Goal: Task Accomplishment & Management: Manage account settings

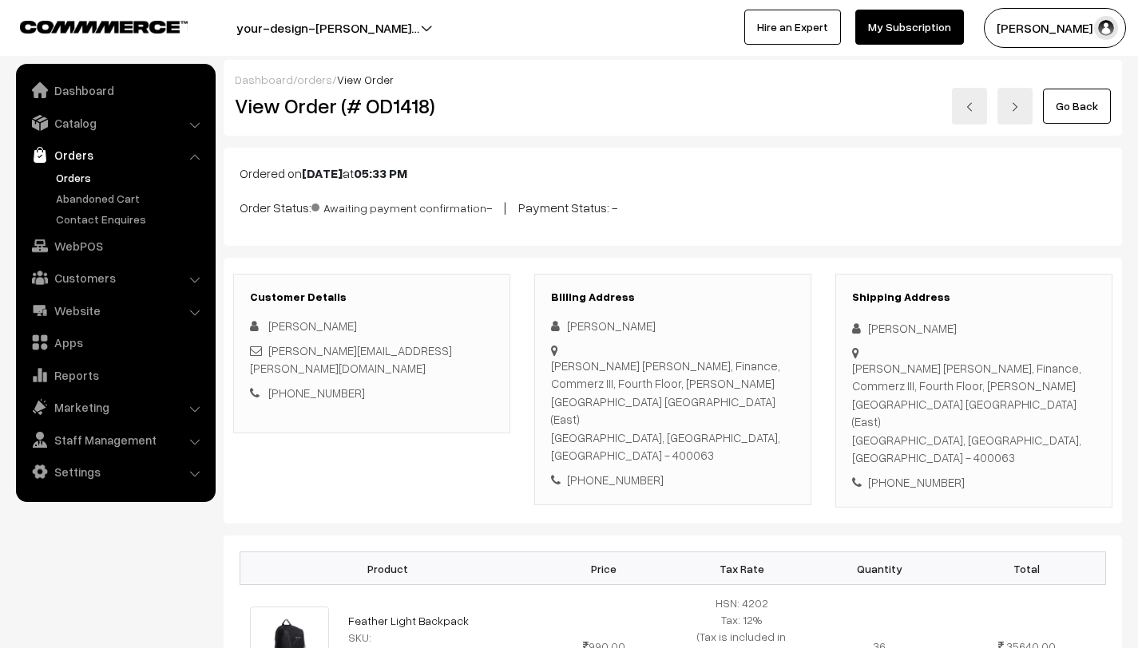
scroll to position [284, 0]
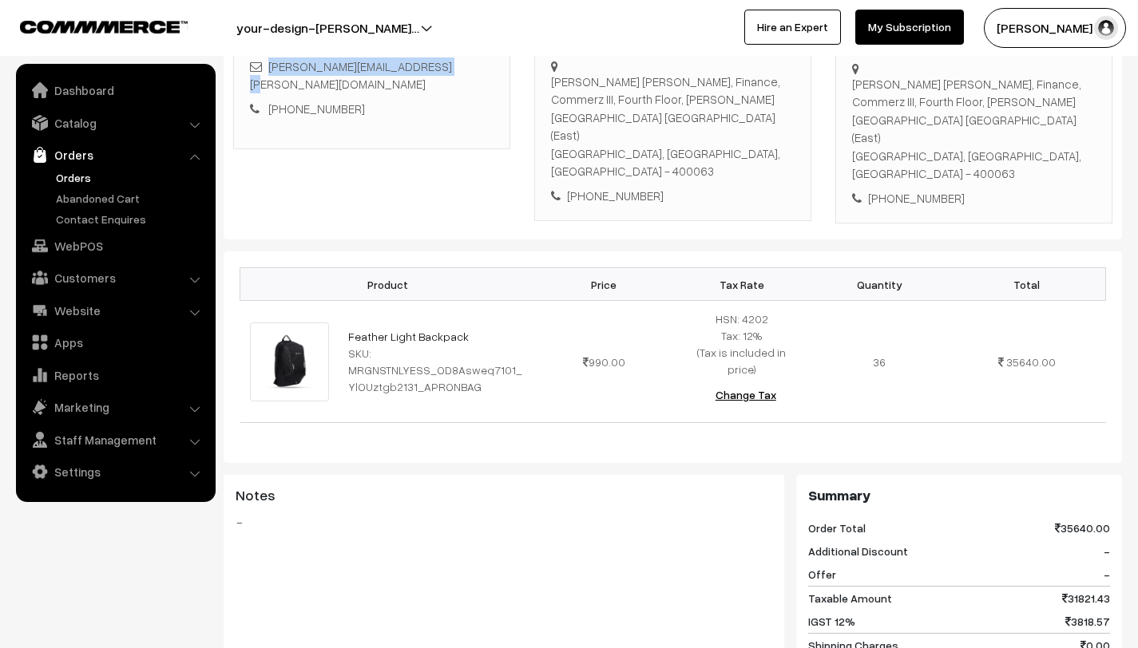
click at [106, 177] on link "Orders" at bounding box center [131, 177] width 158 height 17
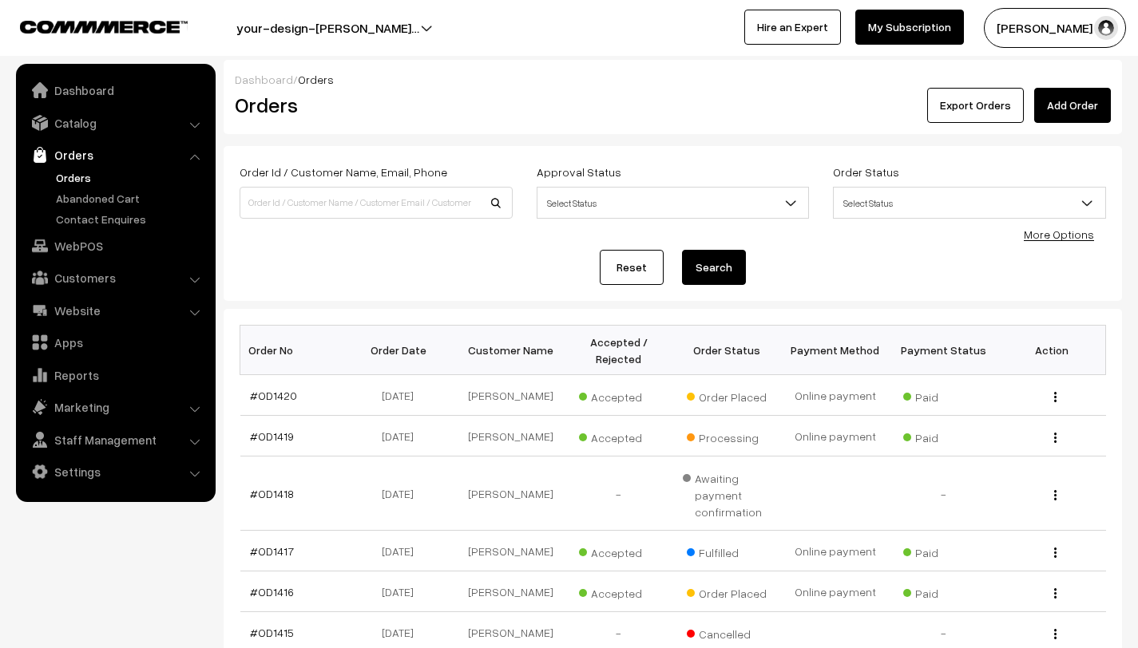
click at [85, 175] on link "Orders" at bounding box center [131, 177] width 158 height 17
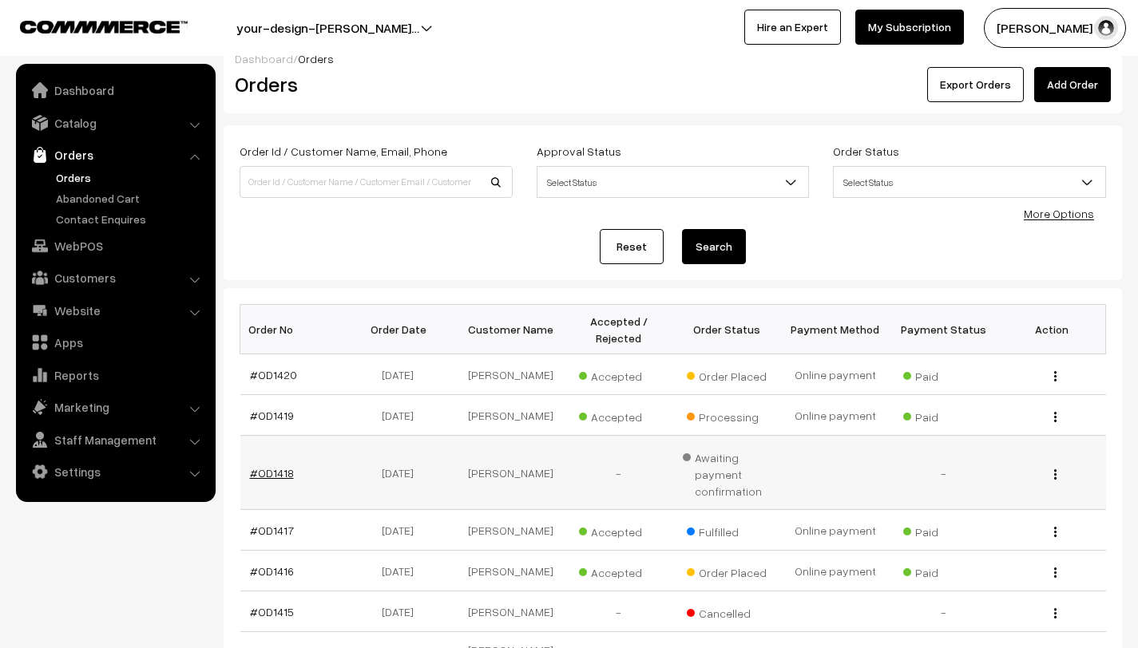
click at [263, 470] on link "#OD1418" at bounding box center [272, 473] width 44 height 14
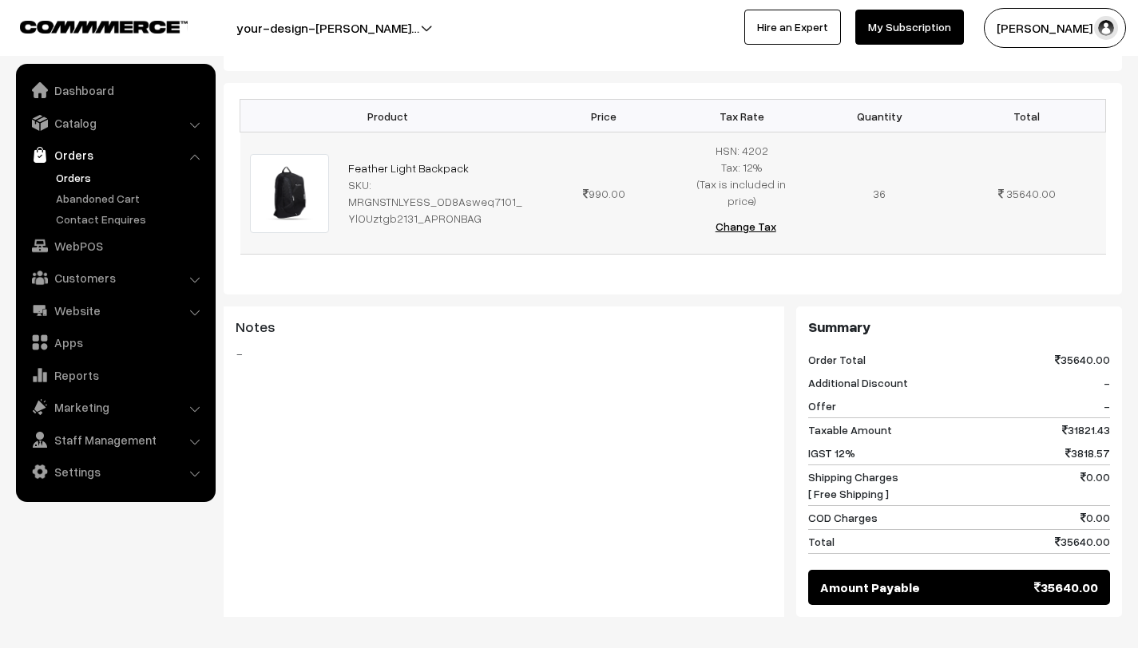
scroll to position [104, 0]
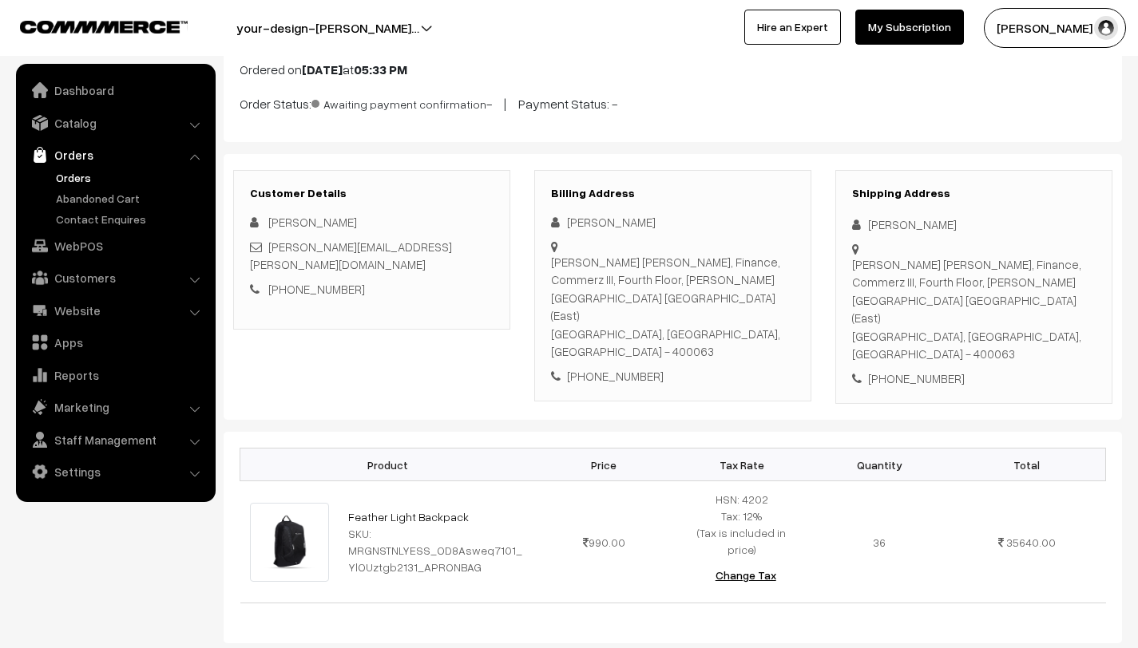
click at [98, 172] on link "Orders" at bounding box center [131, 177] width 158 height 17
